Goal: Task Accomplishment & Management: Manage account settings

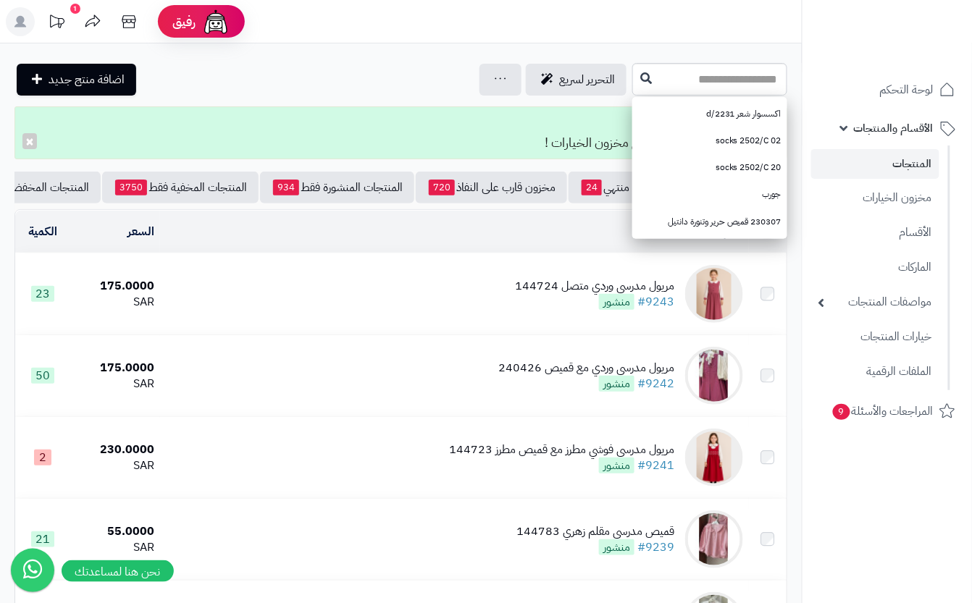
click at [471, 309] on td "مريول مدرسي وردي متصل 144724 #9243 منشور" at bounding box center [454, 293] width 589 height 81
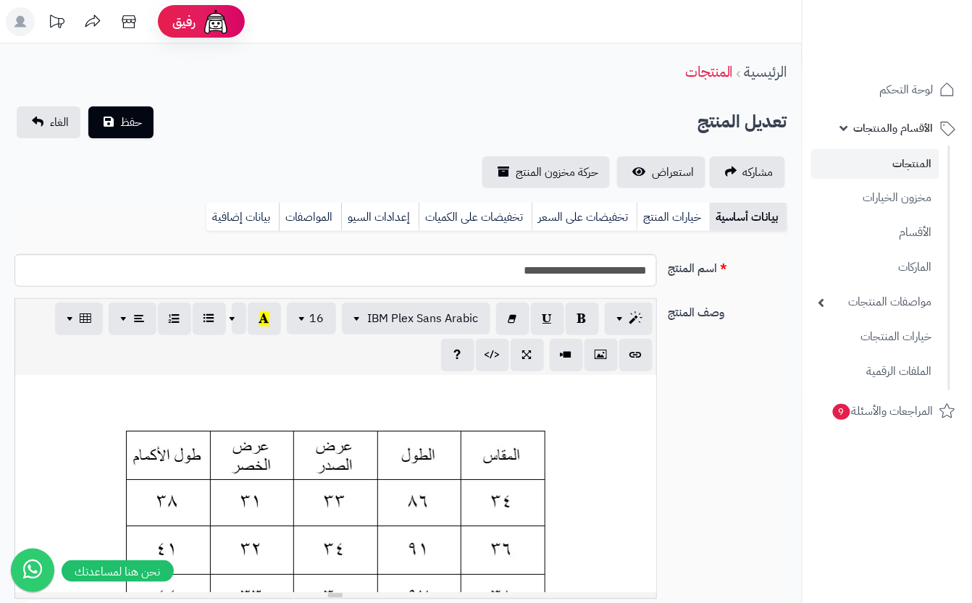
scroll to position [0, 16]
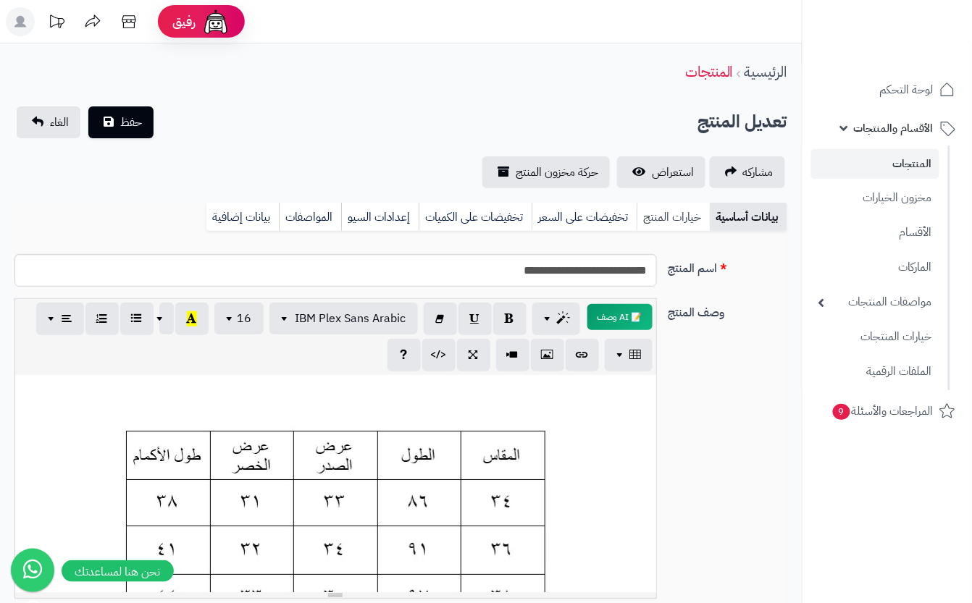
click at [658, 225] on link "خيارات المنتج" at bounding box center [673, 217] width 73 height 29
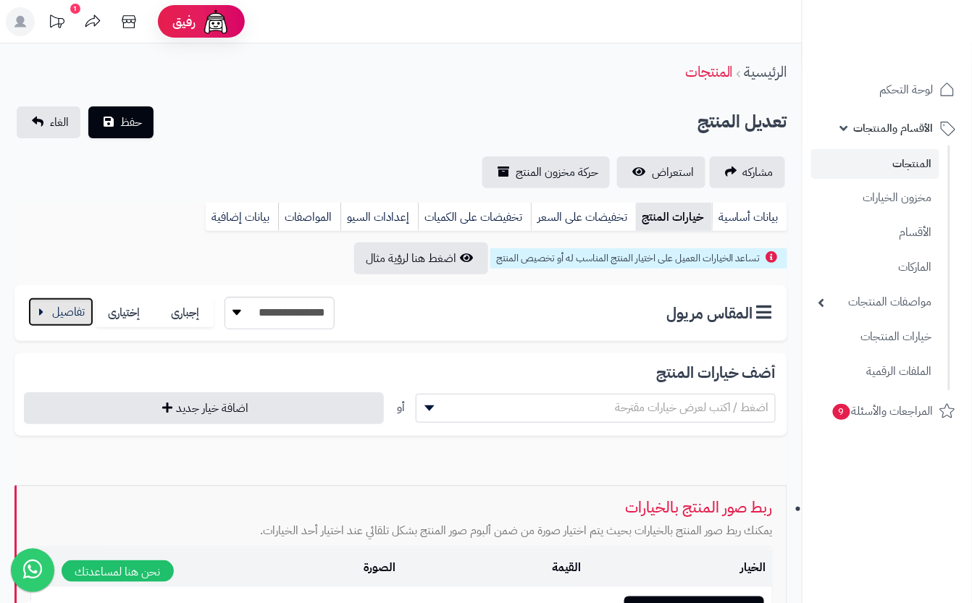
click at [54, 311] on button "button" at bounding box center [60, 312] width 65 height 29
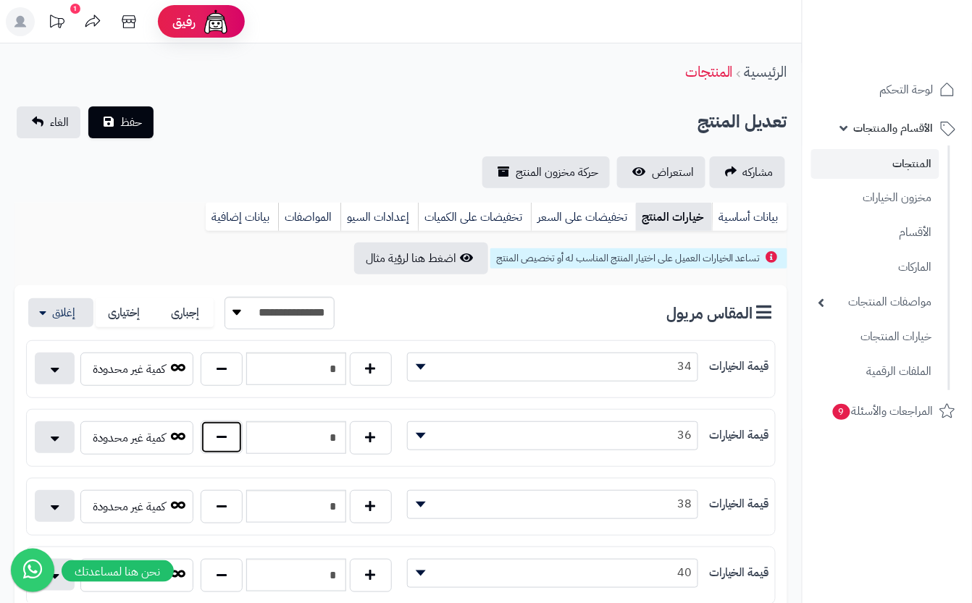
click at [227, 449] on button "button" at bounding box center [222, 437] width 42 height 33
type input "*"
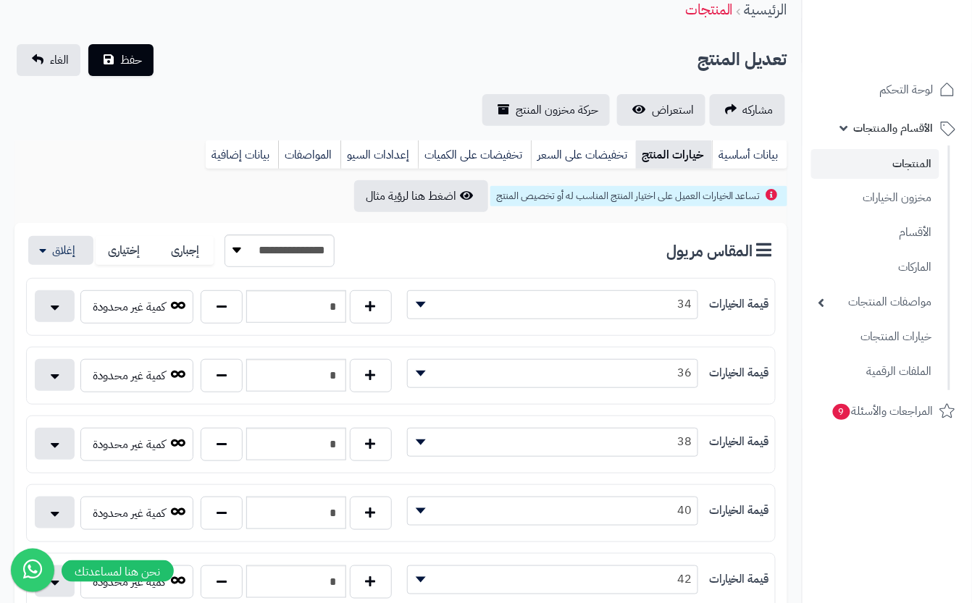
scroll to position [96, 0]
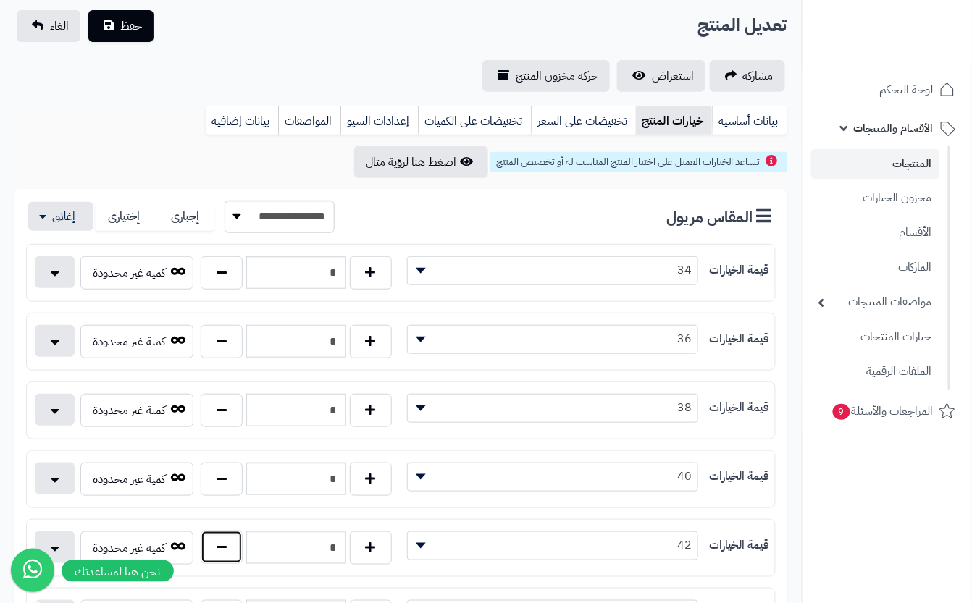
click at [218, 557] on button "button" at bounding box center [222, 547] width 42 height 33
type input "*"
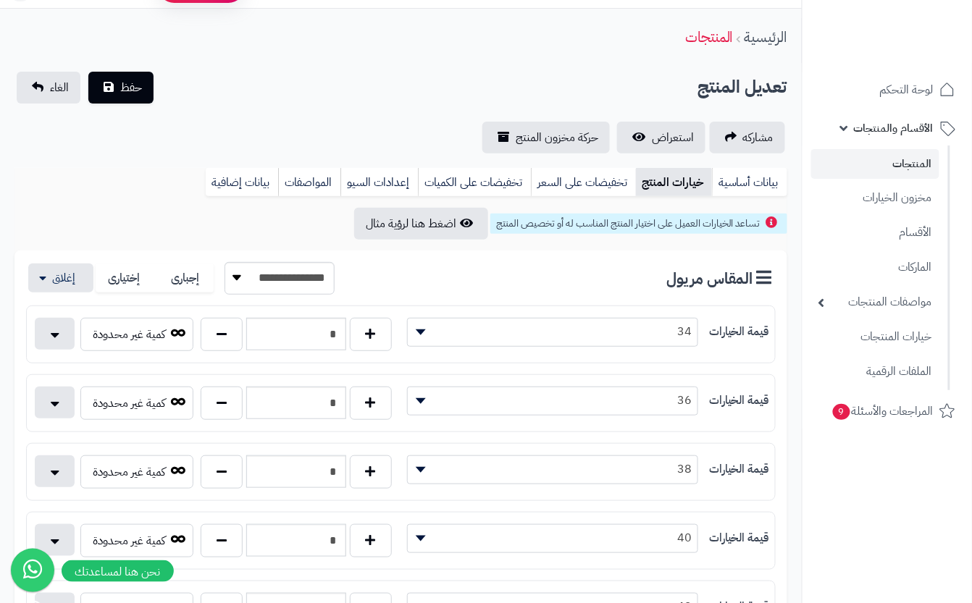
scroll to position [0, 0]
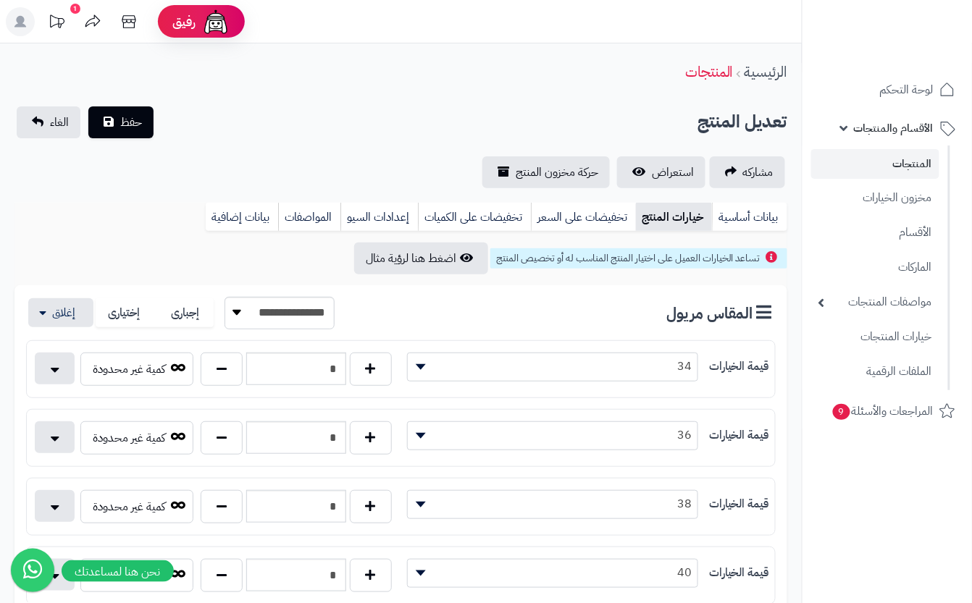
click at [235, 132] on div "تعديل المنتج حفظ الغاء" at bounding box center [400, 122] width 773 height 32
click at [125, 129] on span "حفظ" at bounding box center [131, 121] width 22 height 17
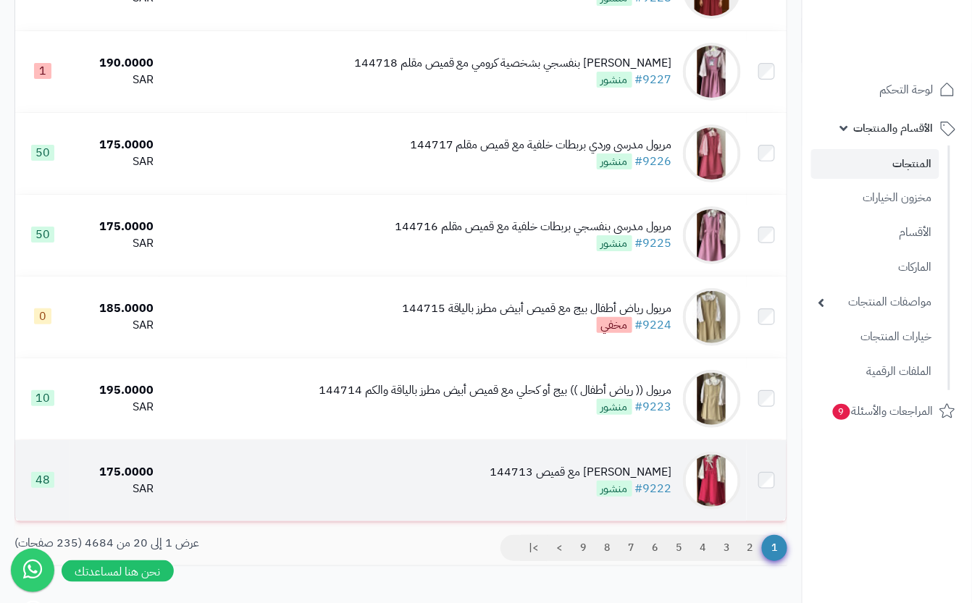
scroll to position [1467, 0]
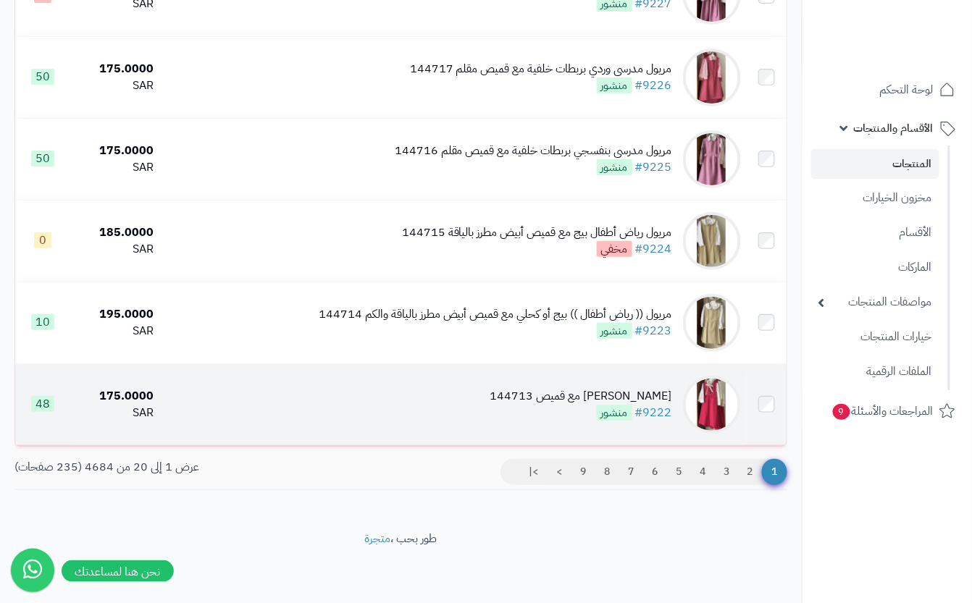
click at [554, 420] on div "مريول مدرسي فوشي مع قميص 144713 #9222 منشور" at bounding box center [581, 404] width 182 height 33
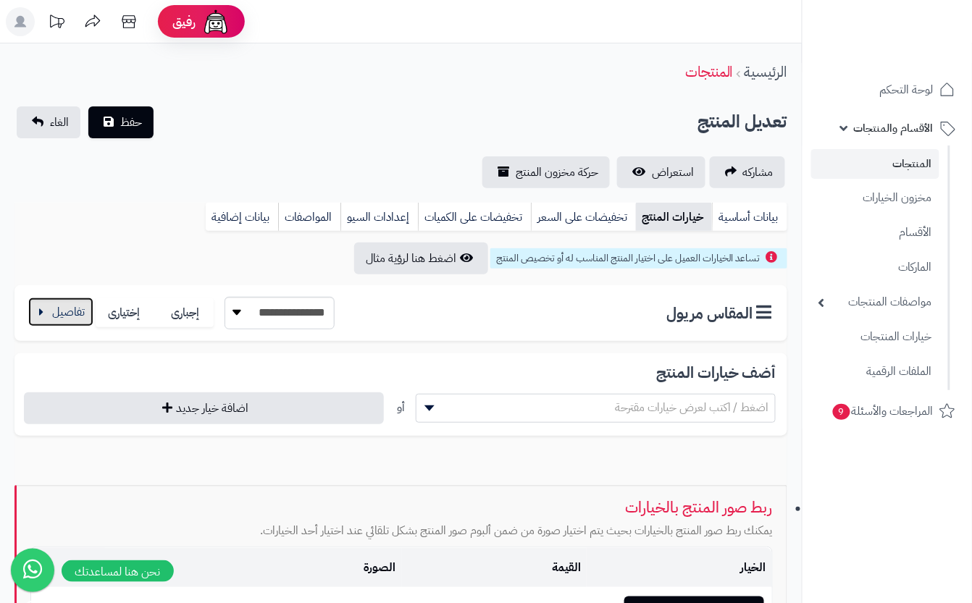
click at [67, 317] on button "button" at bounding box center [60, 312] width 65 height 29
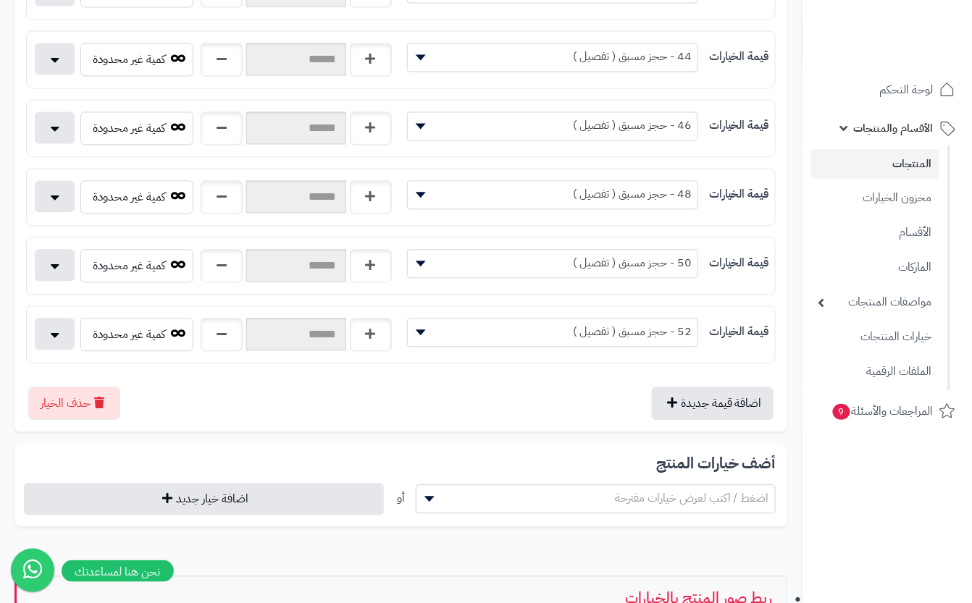
scroll to position [810, 0]
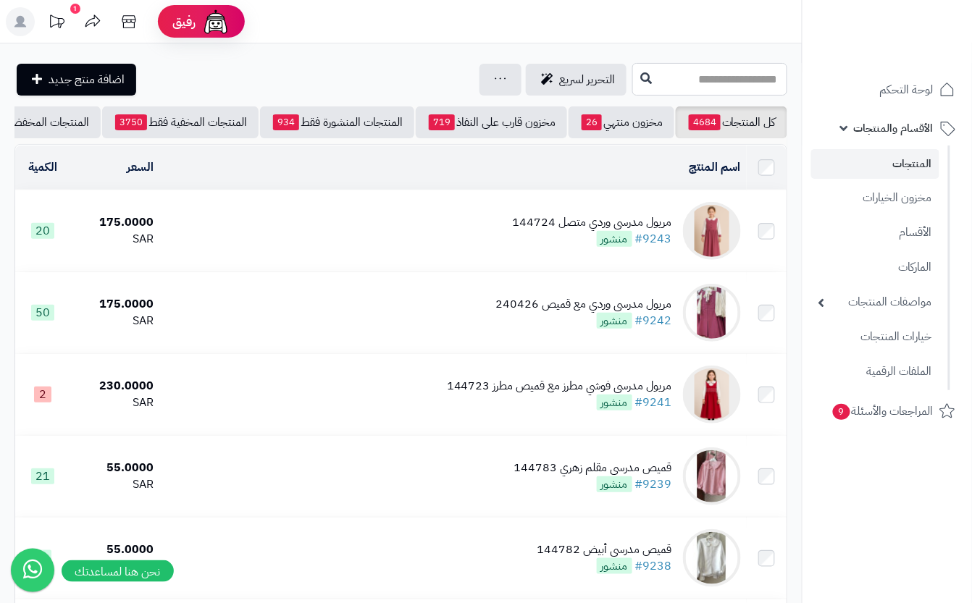
drag, startPoint x: 604, startPoint y: 85, endPoint x: 610, endPoint y: 91, distance: 8.2
click at [632, 85] on input "text" at bounding box center [709, 79] width 155 height 33
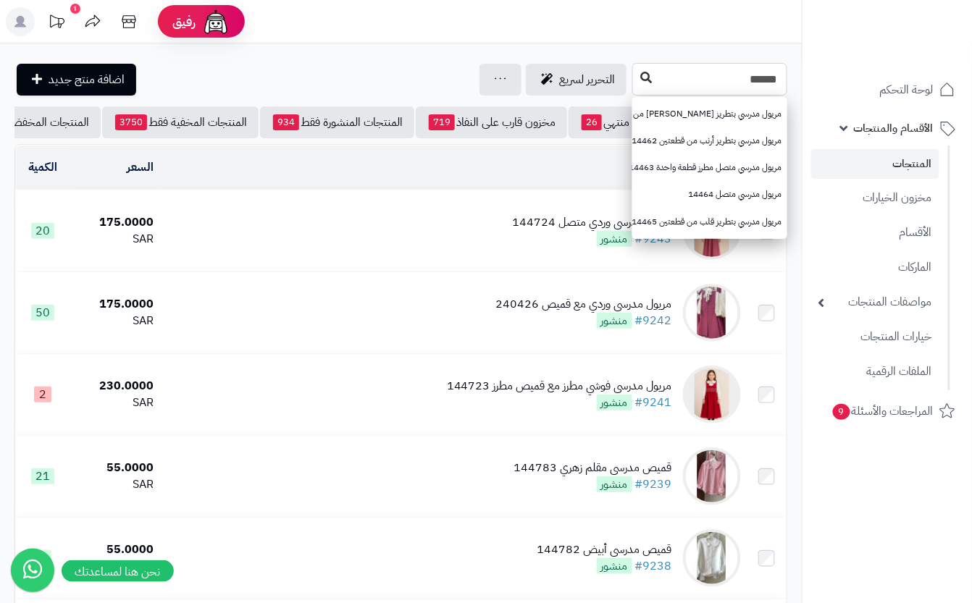
type input "******"
click at [635, 82] on button at bounding box center [646, 78] width 22 height 28
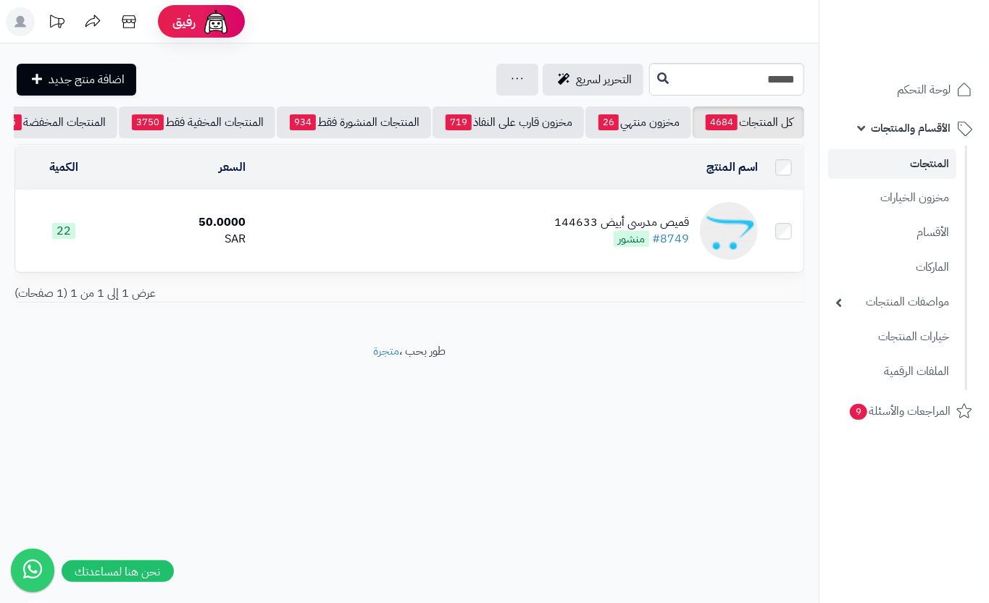
click at [366, 245] on td "قميص مدرسي أبيض 144633 #8749 منشور" at bounding box center [507, 230] width 512 height 81
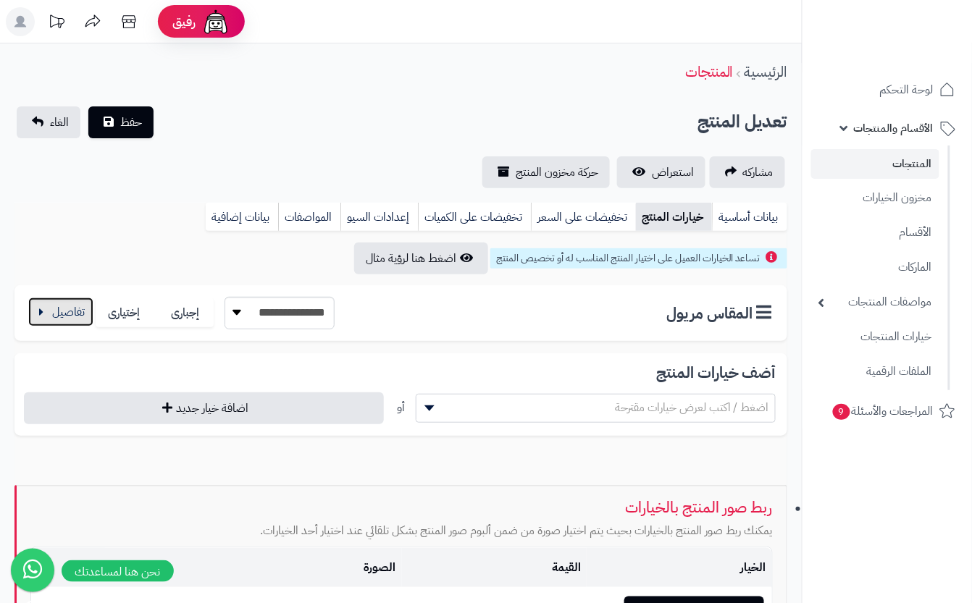
click at [91, 323] on button "button" at bounding box center [60, 312] width 65 height 29
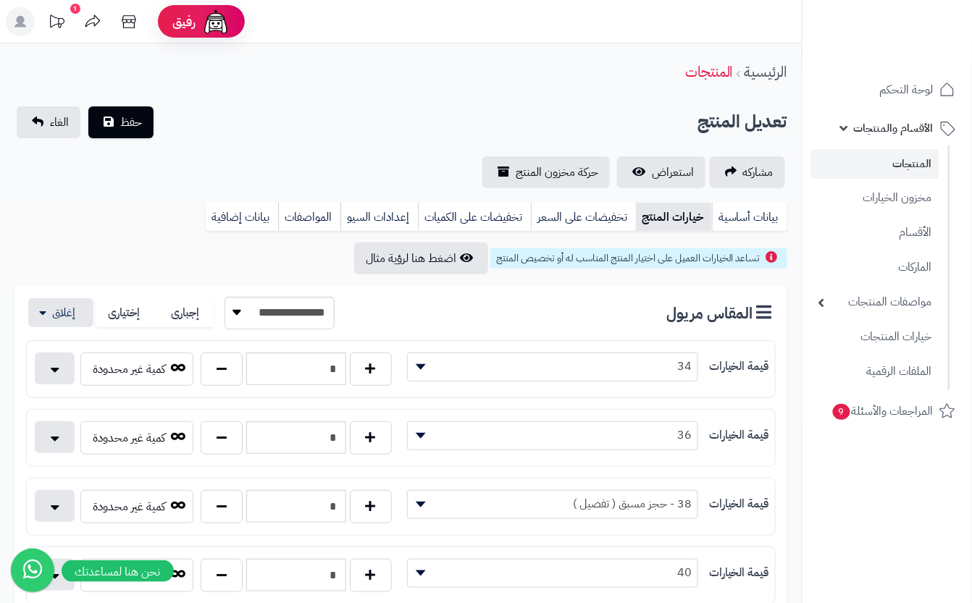
click at [288, 106] on div "تعديل المنتج حفظ الغاء" at bounding box center [400, 122] width 773 height 32
click at [119, 119] on button "حفظ" at bounding box center [120, 122] width 65 height 32
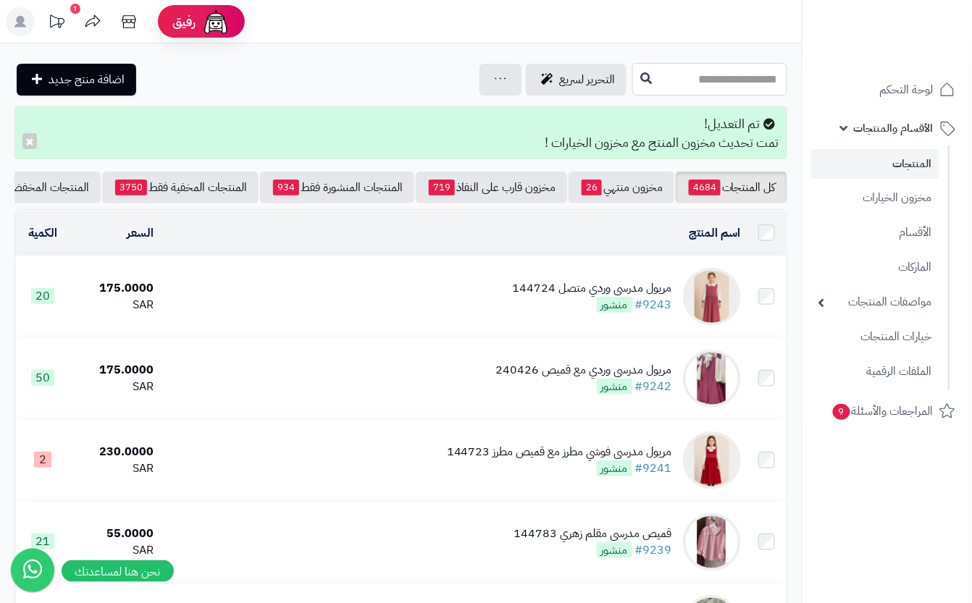
click at [675, 73] on input "text" at bounding box center [709, 79] width 155 height 33
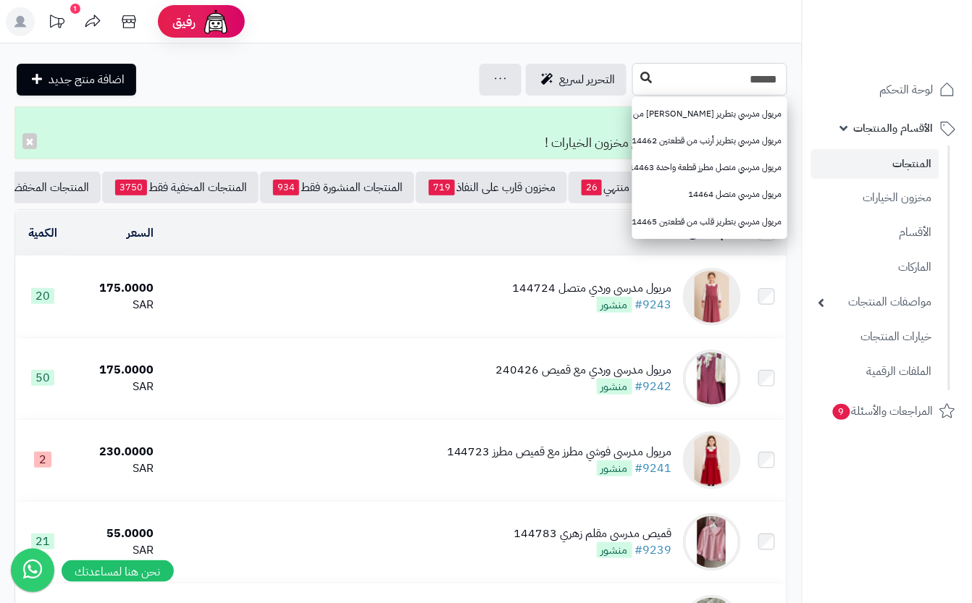
type input "******"
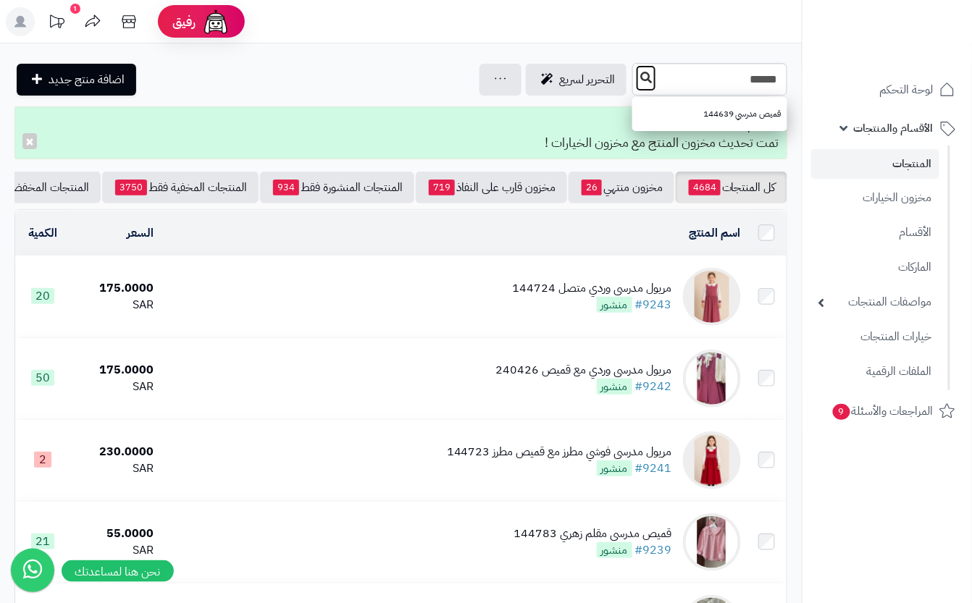
click at [640, 80] on icon at bounding box center [646, 78] width 12 height 12
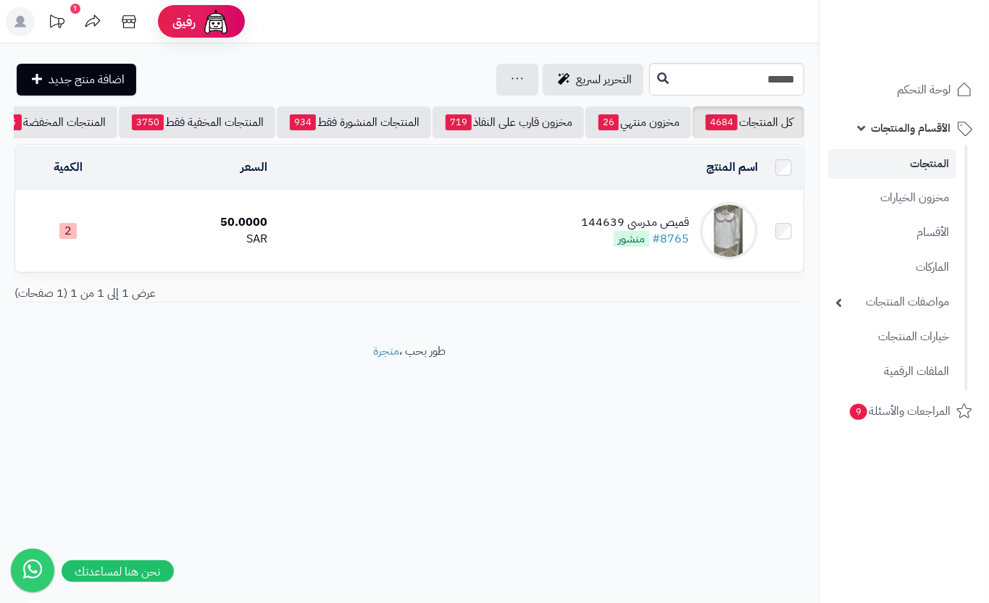
click at [392, 245] on td "قميص مدرسي 144639 #8765 منشور" at bounding box center [518, 230] width 490 height 81
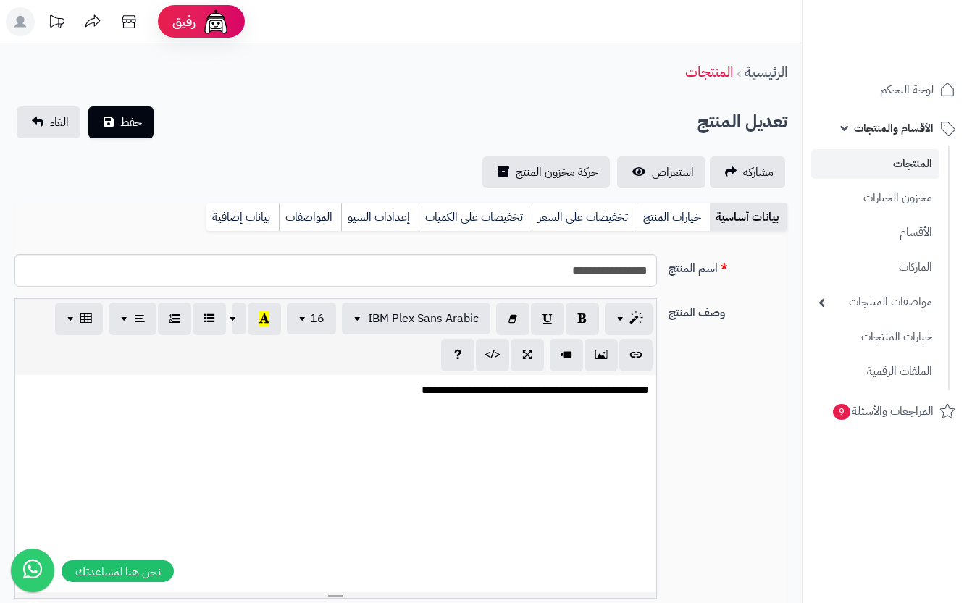
click at [649, 217] on link "خيارات المنتج" at bounding box center [673, 217] width 73 height 29
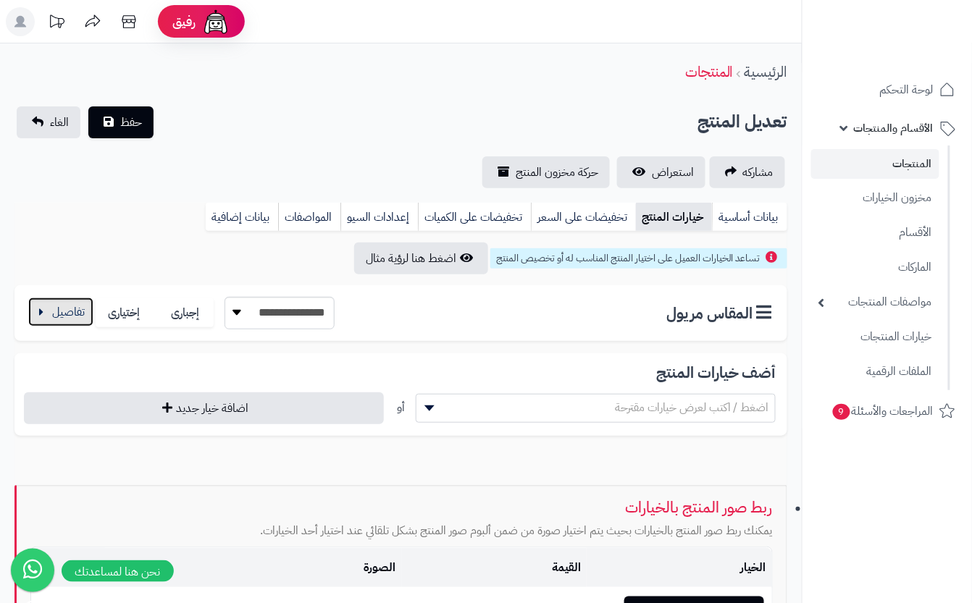
click at [56, 311] on button "button" at bounding box center [60, 312] width 65 height 29
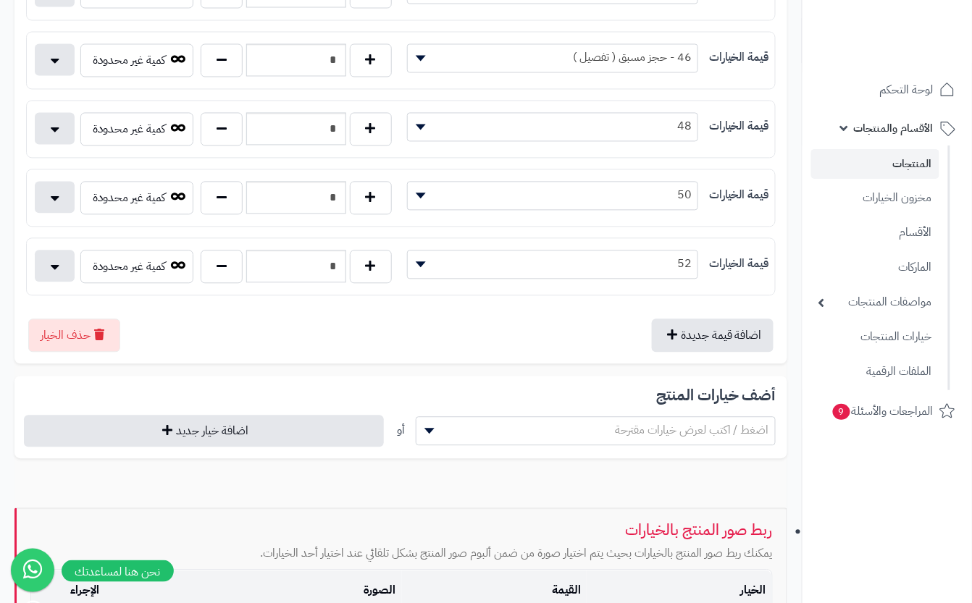
scroll to position [772, 0]
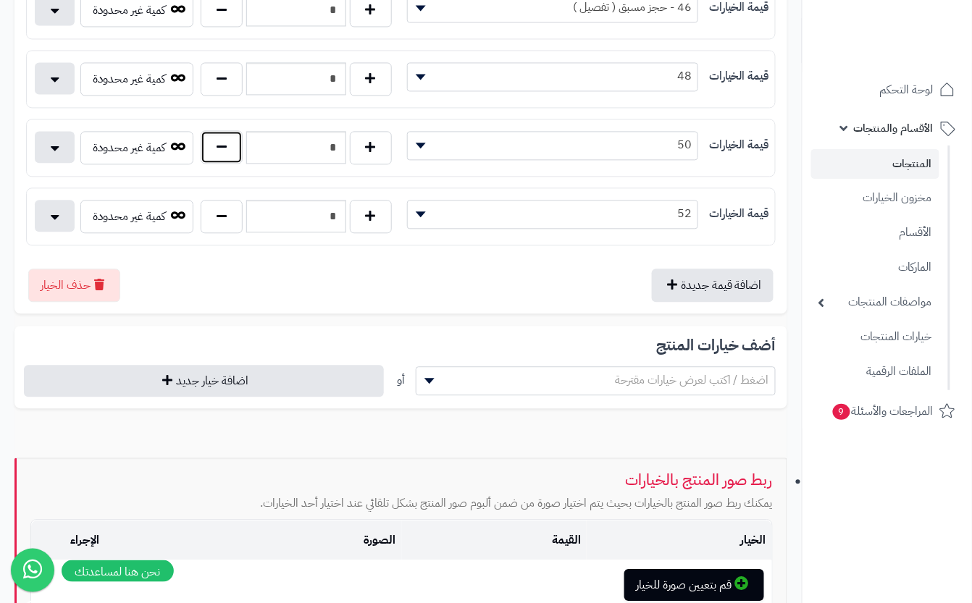
click at [232, 157] on button "button" at bounding box center [222, 146] width 42 height 33
type input "*"
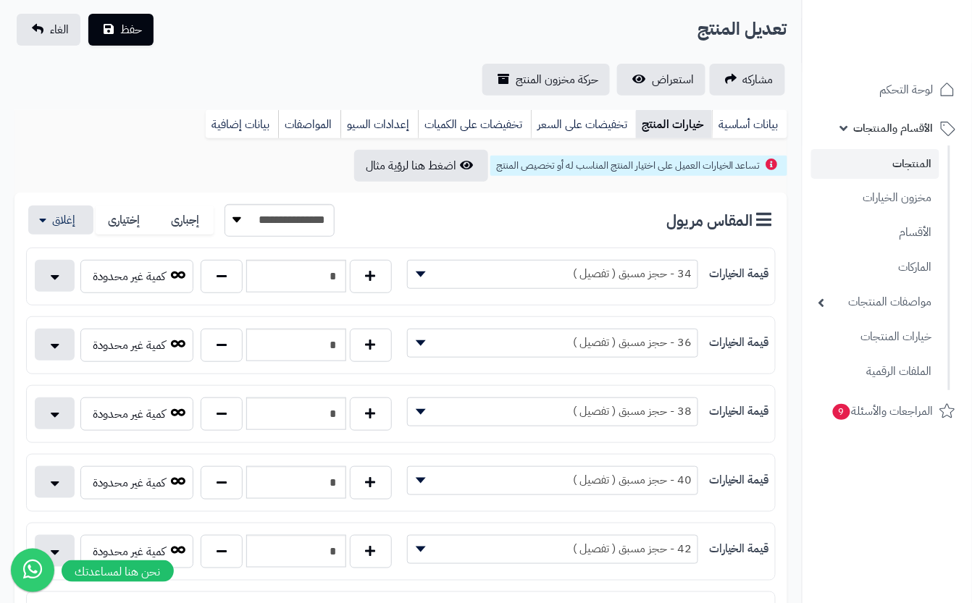
scroll to position [0, 0]
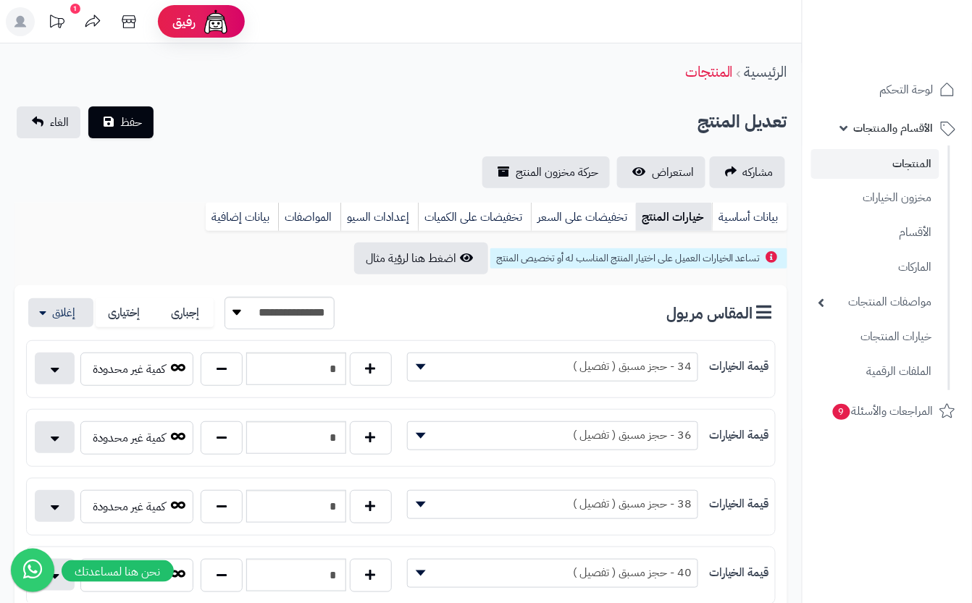
click at [304, 128] on div "تعديل المنتج حفظ الغاء" at bounding box center [400, 122] width 773 height 32
click at [146, 125] on button "حفظ" at bounding box center [120, 122] width 65 height 32
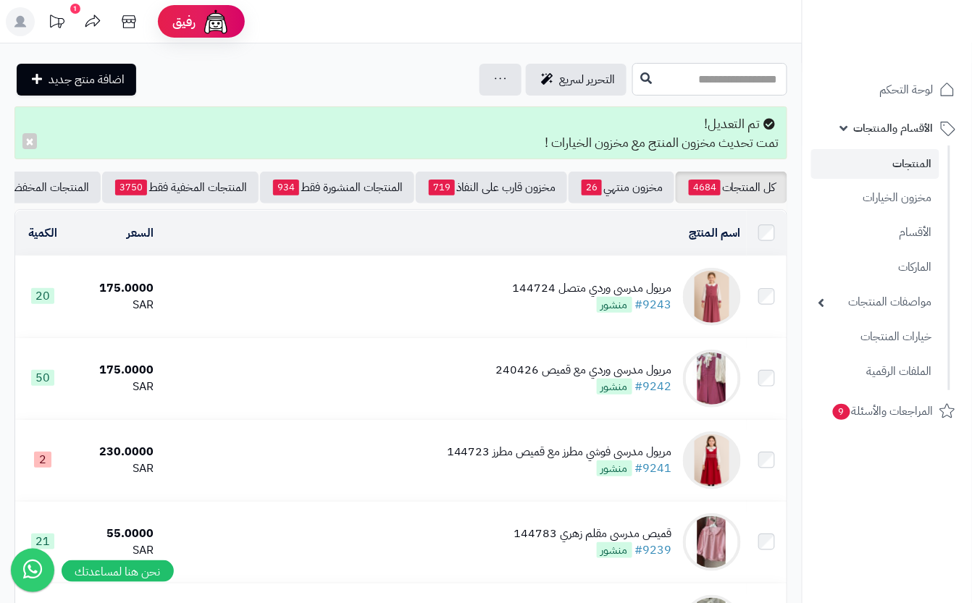
drag, startPoint x: 617, startPoint y: 70, endPoint x: 525, endPoint y: 233, distance: 187.1
click at [632, 71] on input "text" at bounding box center [709, 79] width 155 height 33
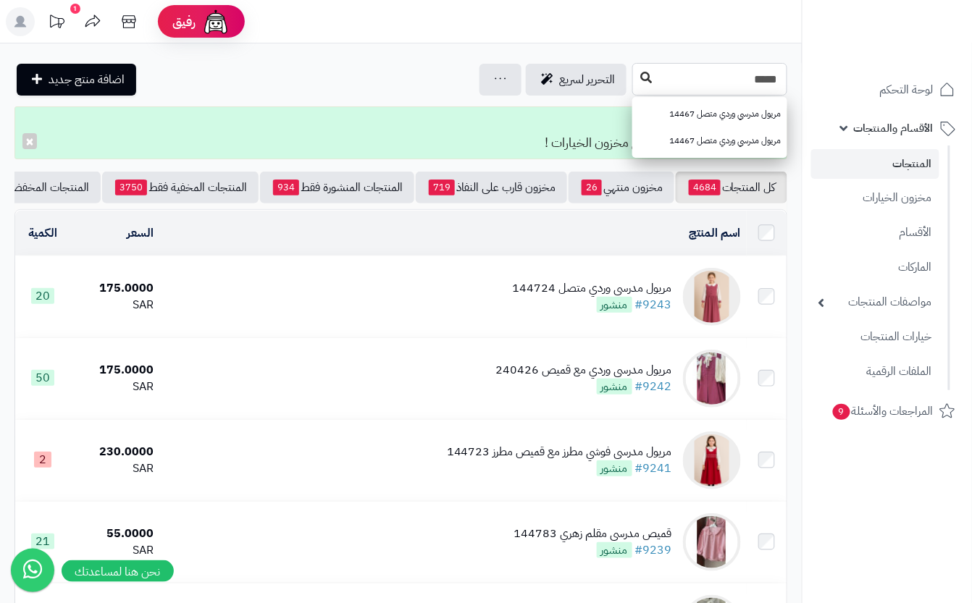
type input "*****"
click at [635, 79] on button at bounding box center [646, 78] width 22 height 28
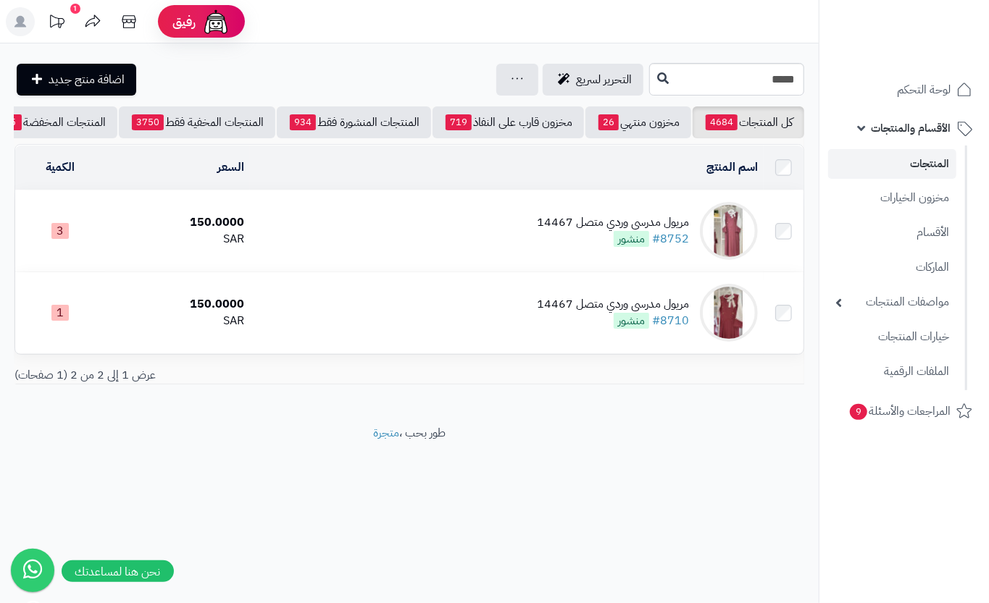
click at [447, 243] on td "مريول مدرسي وردي متصل 14467 #8752 منشور" at bounding box center [506, 230] width 513 height 81
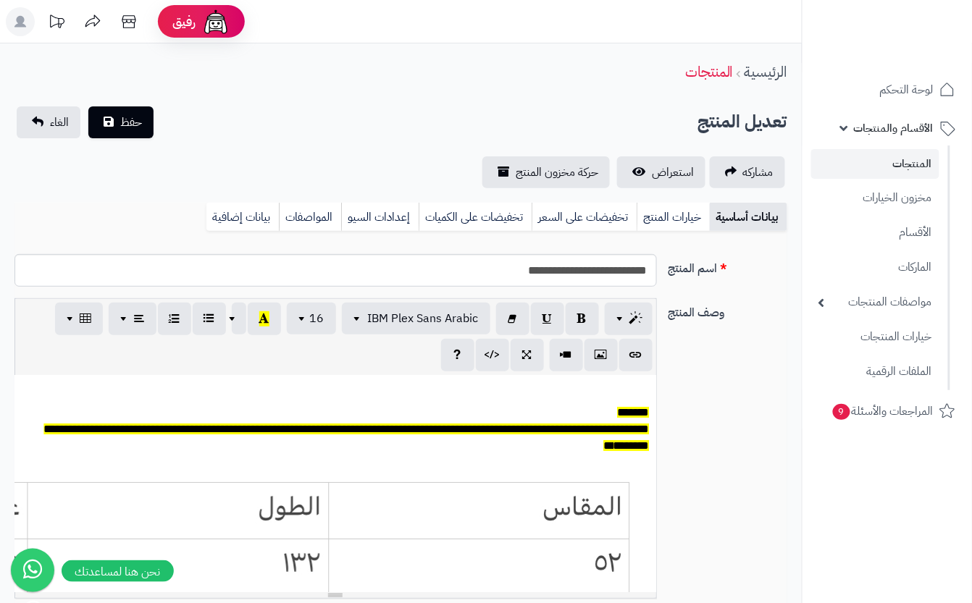
scroll to position [0, 16]
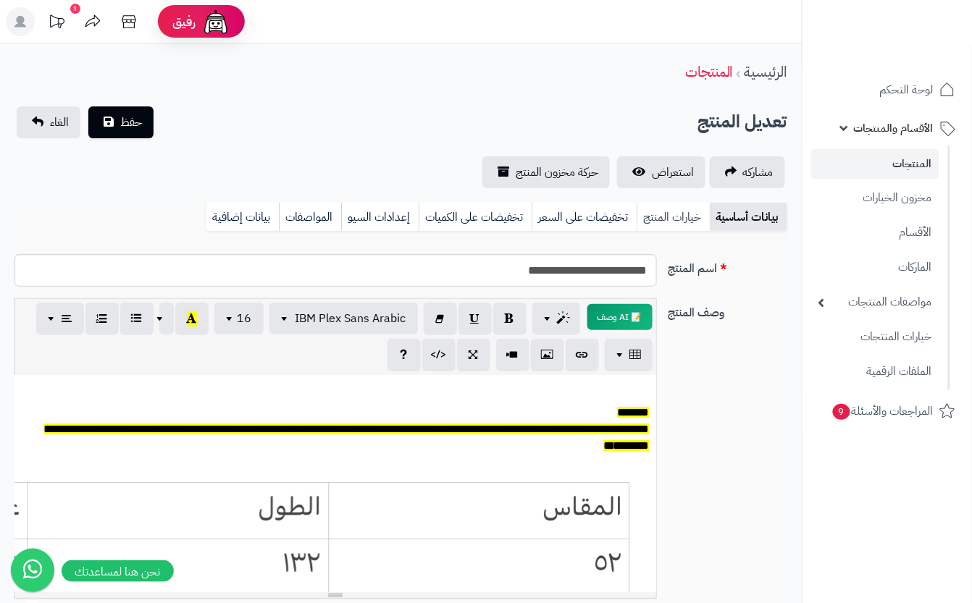
click at [676, 214] on link "خيارات المنتج" at bounding box center [673, 217] width 73 height 29
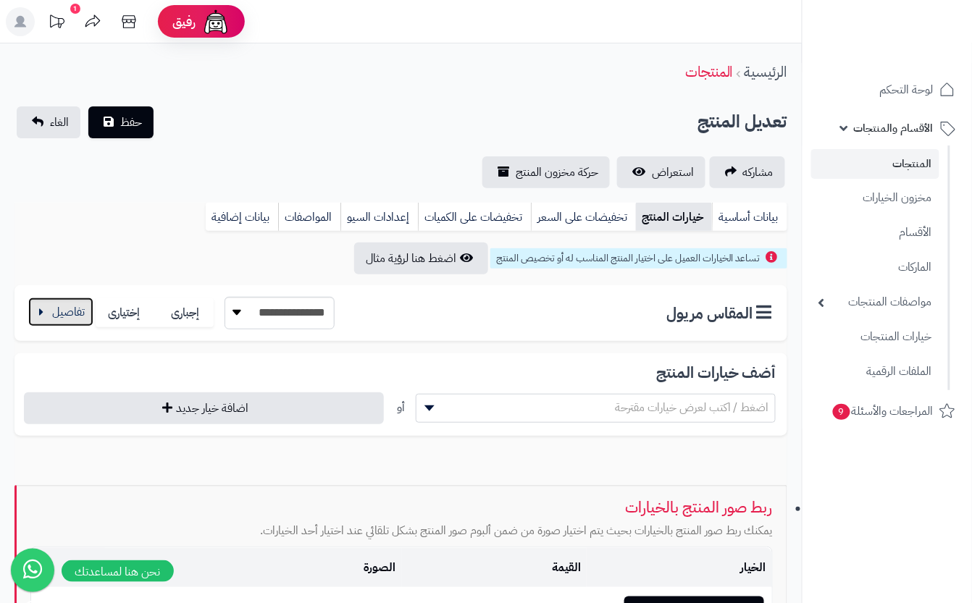
click at [56, 311] on button "button" at bounding box center [60, 312] width 65 height 29
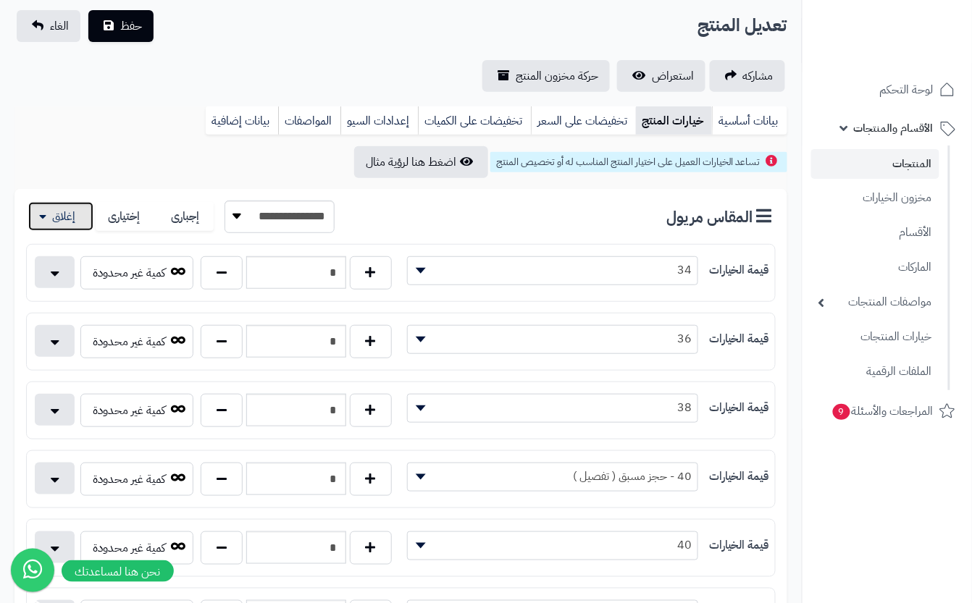
scroll to position [193, 0]
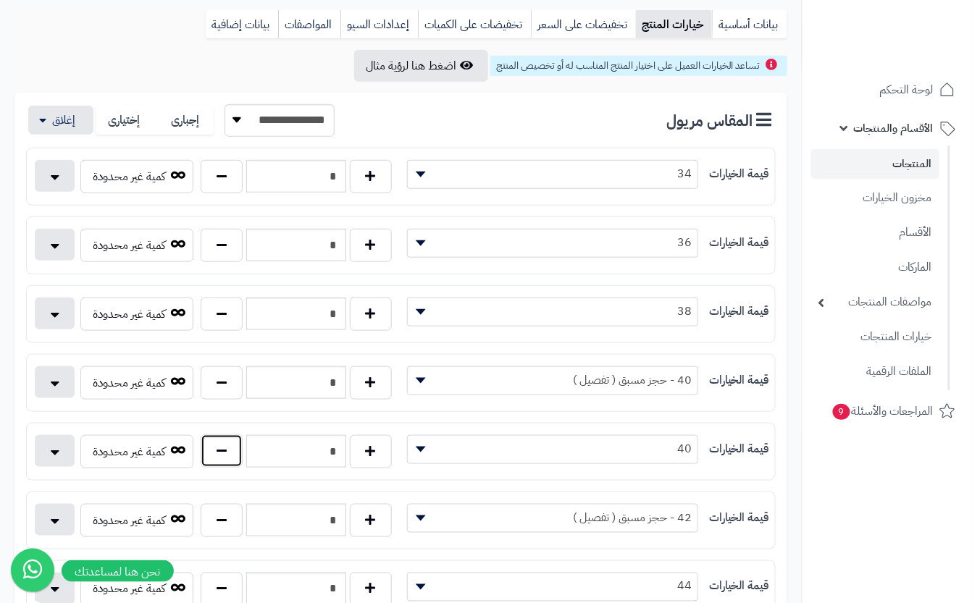
click at [210, 448] on button "button" at bounding box center [222, 451] width 42 height 33
type input "*"
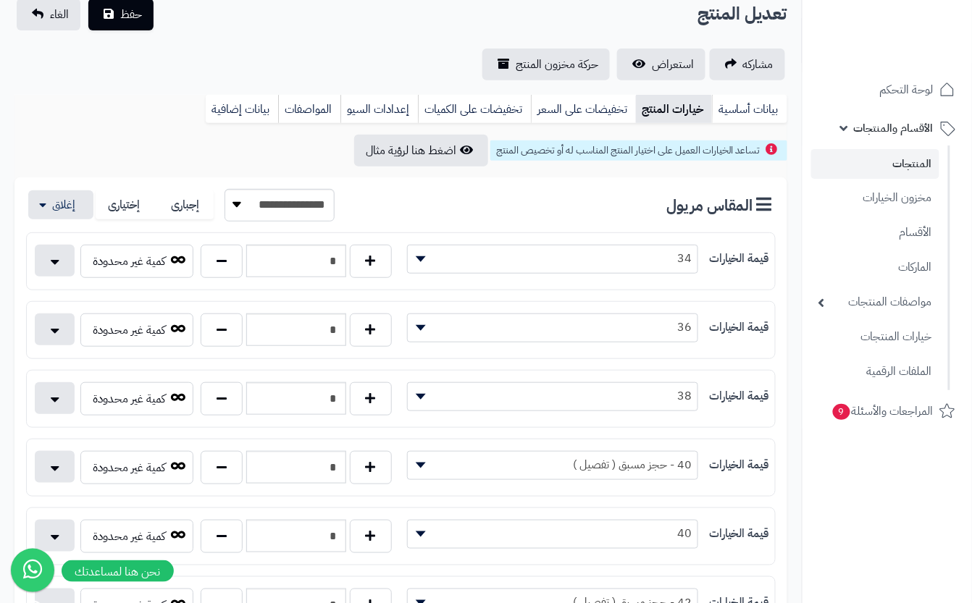
scroll to position [0, 0]
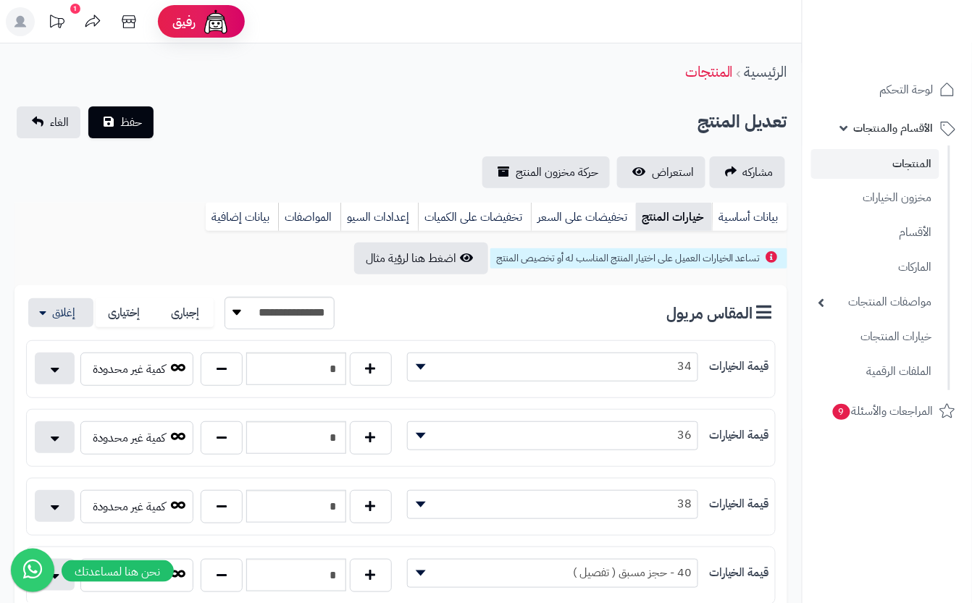
drag, startPoint x: 259, startPoint y: 126, endPoint x: 201, endPoint y: 119, distance: 59.1
click at [253, 125] on div "تعديل المنتج حفظ الغاء" at bounding box center [400, 122] width 773 height 32
click at [120, 119] on span "حفظ" at bounding box center [131, 121] width 22 height 17
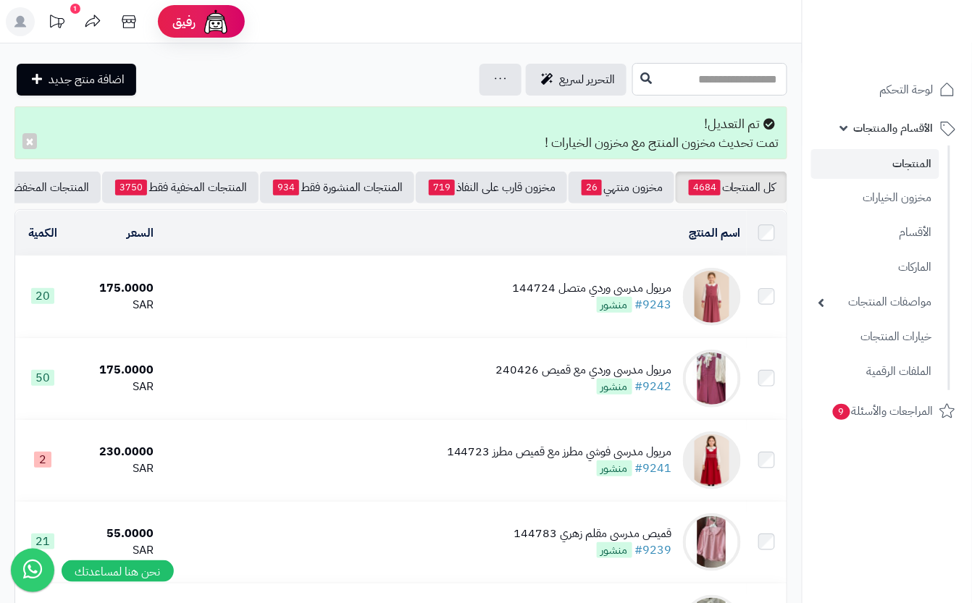
click at [632, 73] on input "text" at bounding box center [709, 79] width 155 height 33
click at [587, 314] on div "مريول مدرسي وردي متصل 144724 #9243 منشور" at bounding box center [592, 296] width 159 height 33
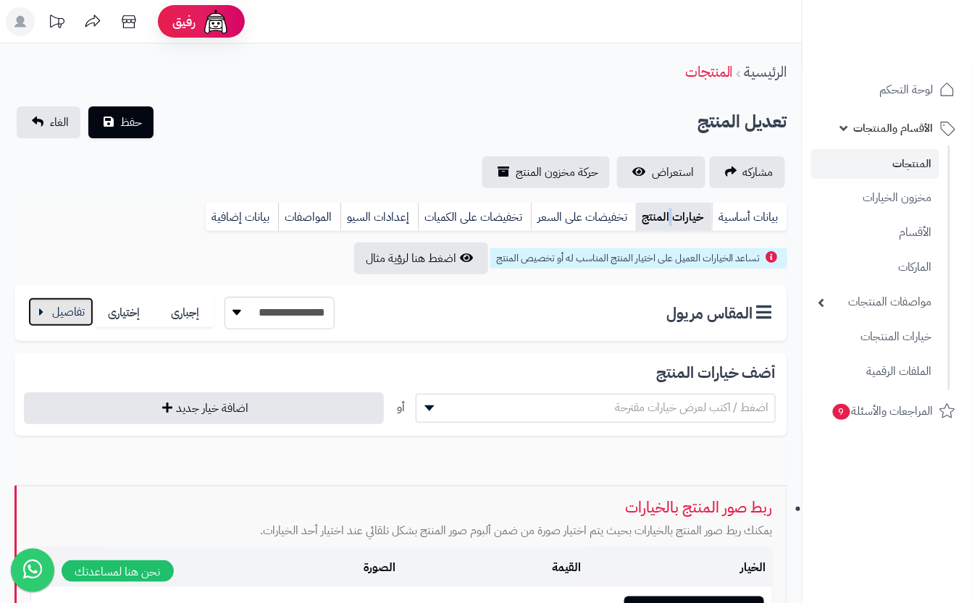
click at [51, 311] on button "button" at bounding box center [60, 312] width 65 height 29
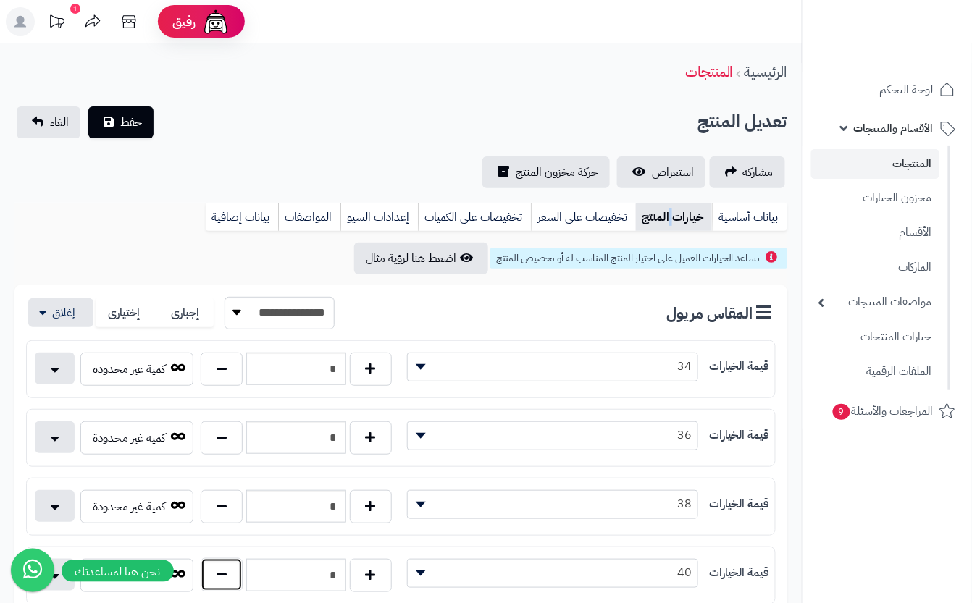
click at [225, 586] on button "button" at bounding box center [222, 574] width 42 height 33
type input "*"
click at [116, 132] on button "حفظ" at bounding box center [120, 122] width 65 height 32
